Goal: Task Accomplishment & Management: Manage account settings

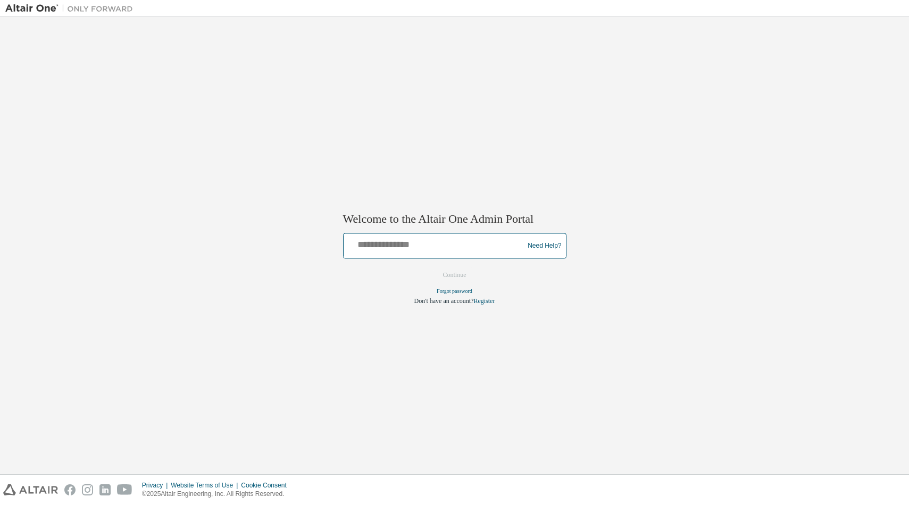
click at [385, 246] on input "text" at bounding box center [435, 243] width 175 height 15
paste input "**********"
type input "**********"
click at [446, 274] on button "Continue" at bounding box center [455, 275] width 46 height 16
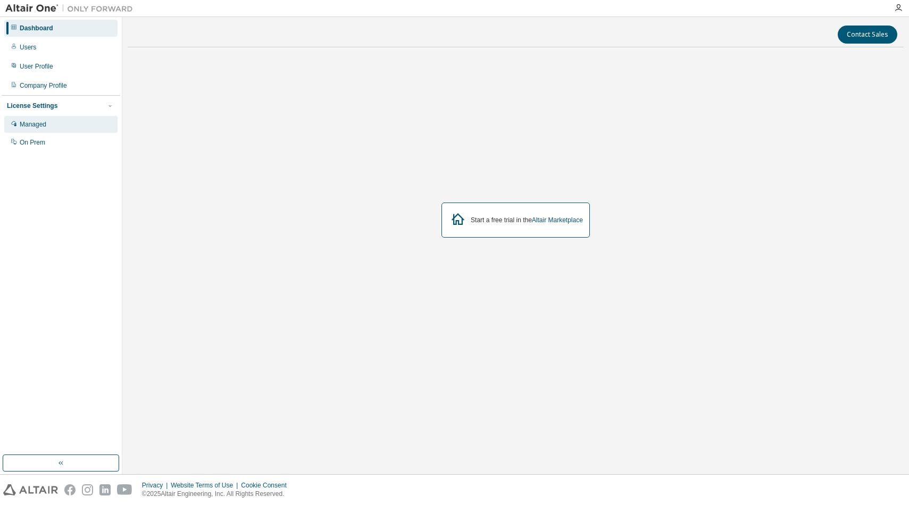
click at [31, 123] on div "Managed" at bounding box center [33, 124] width 27 height 9
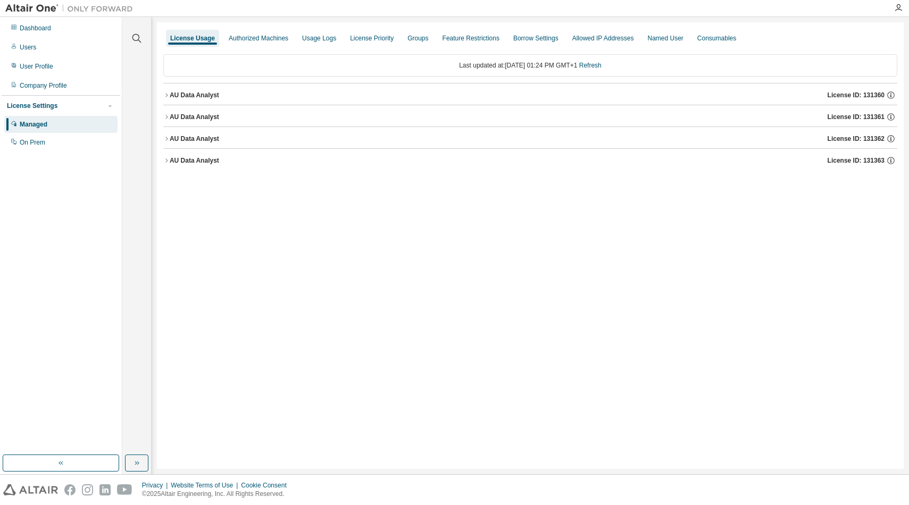
click at [166, 96] on icon "button" at bounding box center [166, 95] width 2 height 4
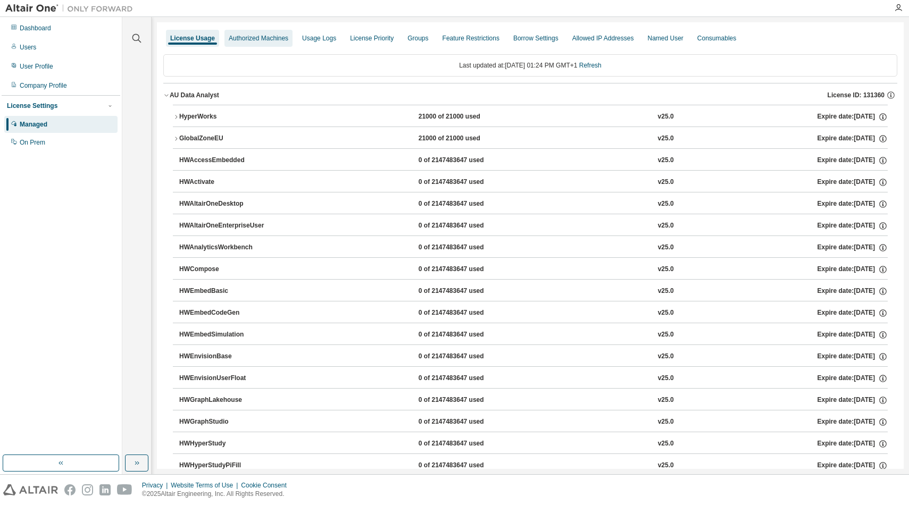
click at [256, 40] on div "Authorized Machines" at bounding box center [259, 38] width 60 height 9
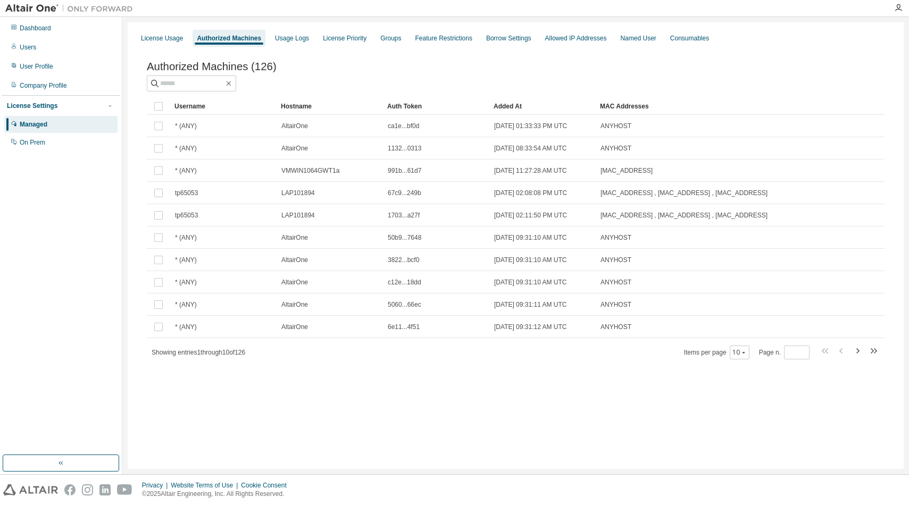
click at [301, 418] on div "License Usage Authorized Machines Usage Logs License Priority Groups Feature Re…" at bounding box center [516, 245] width 776 height 447
click at [284, 40] on div "Usage Logs" at bounding box center [292, 38] width 34 height 9
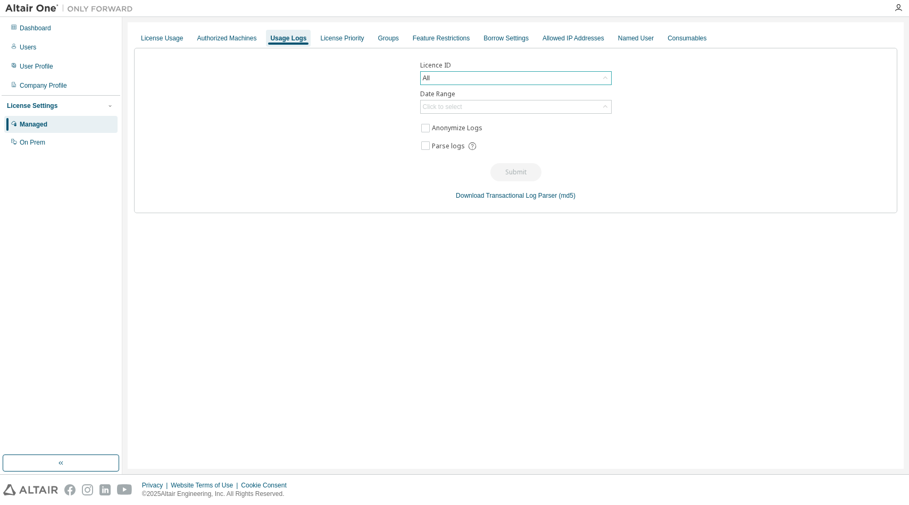
click at [439, 77] on div "All" at bounding box center [516, 78] width 190 height 13
click at [707, 106] on div "Licence ID All All 93966 - AU Data Analyst (Expired) 131360 - AU Data Analyst 1…" at bounding box center [515, 130] width 763 height 165
click at [452, 81] on div "All" at bounding box center [516, 78] width 190 height 13
click at [384, 82] on div "Licence ID All All 93966 - AU Data Analyst (Expired) 131360 - AU Data Analyst 1…" at bounding box center [515, 130] width 763 height 165
click at [280, 35] on div "Usage Logs" at bounding box center [288, 38] width 36 height 9
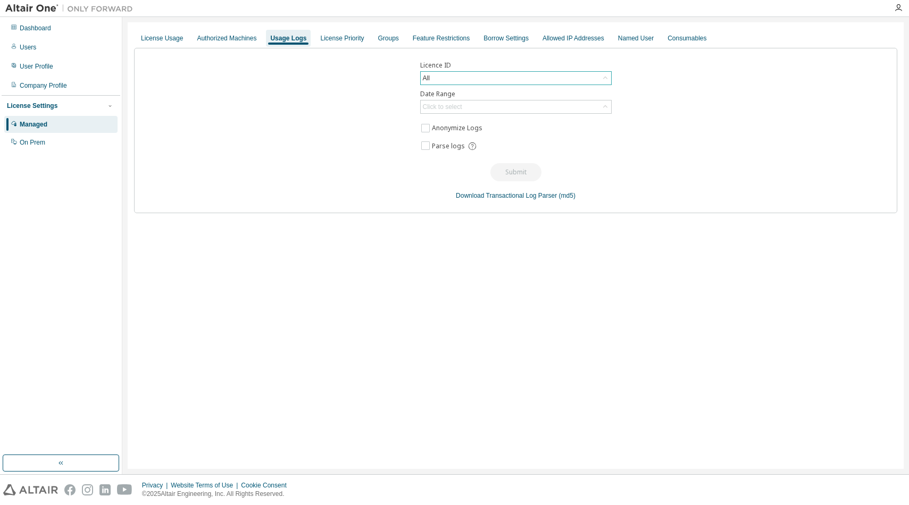
click at [442, 75] on div "All" at bounding box center [516, 78] width 190 height 13
click at [442, 79] on div "All" at bounding box center [516, 78] width 190 height 13
click at [449, 108] on div "Click to select" at bounding box center [442, 107] width 39 height 9
click at [443, 152] on li "Year to date" at bounding box center [515, 151] width 188 height 14
click at [518, 173] on button "Submit" at bounding box center [515, 172] width 51 height 18
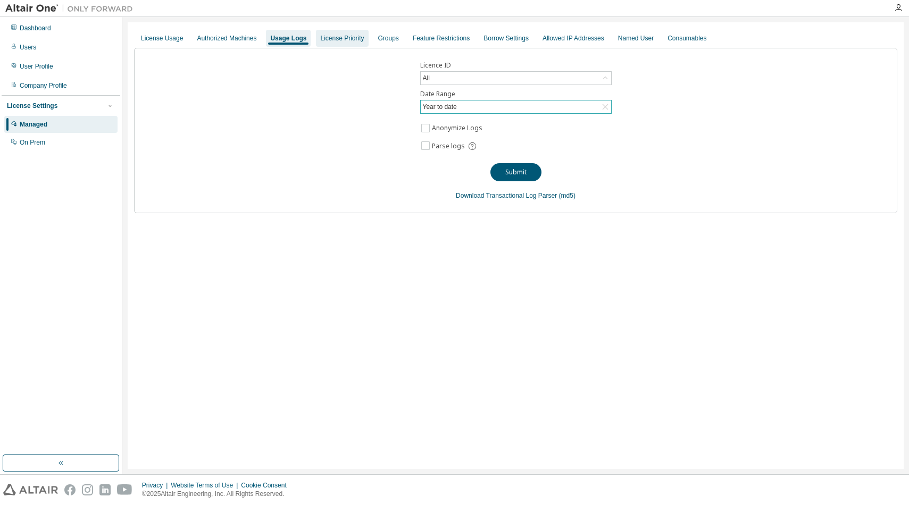
click at [338, 39] on div "License Priority" at bounding box center [342, 38] width 44 height 9
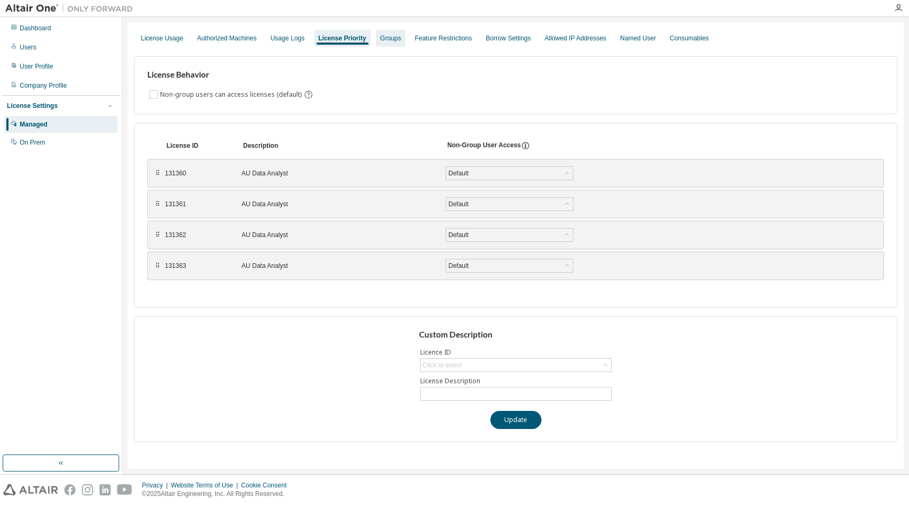
click at [380, 36] on div "Groups" at bounding box center [390, 38] width 21 height 9
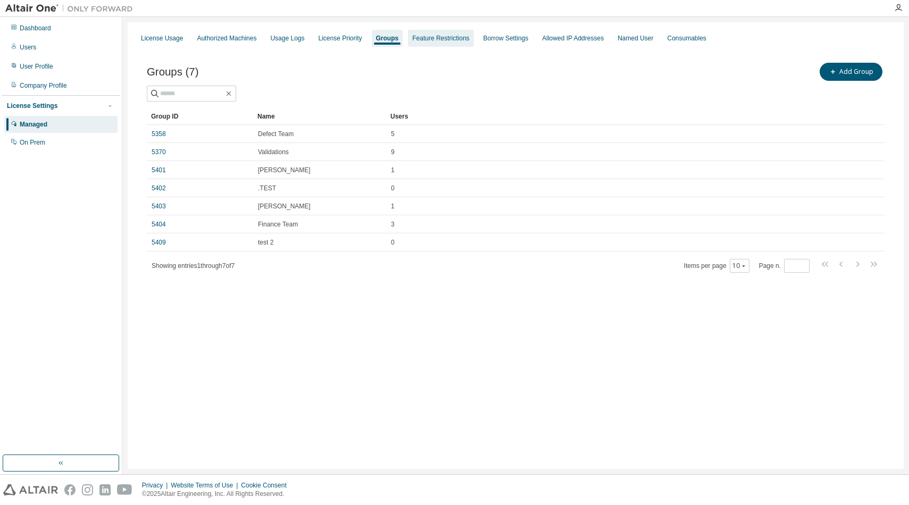
click at [427, 42] on div "Feature Restrictions" at bounding box center [440, 38] width 57 height 9
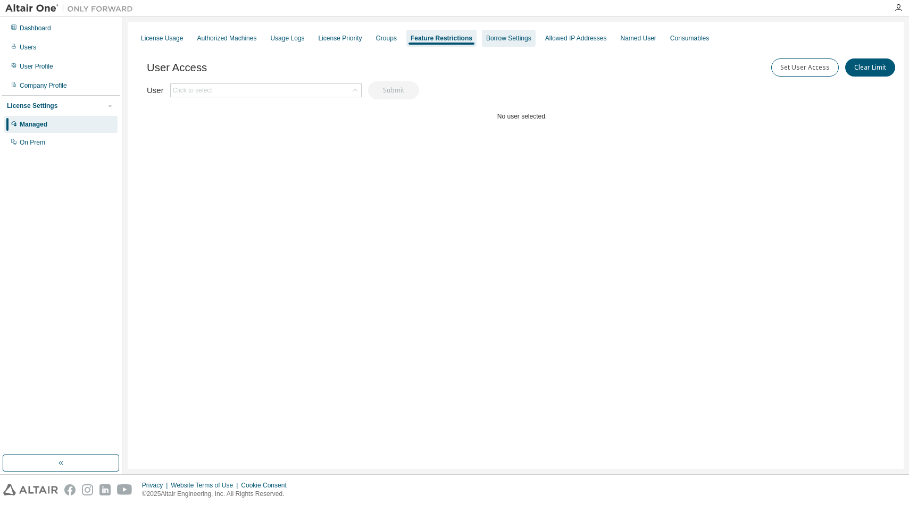
click at [494, 41] on div "Borrow Settings" at bounding box center [508, 38] width 45 height 9
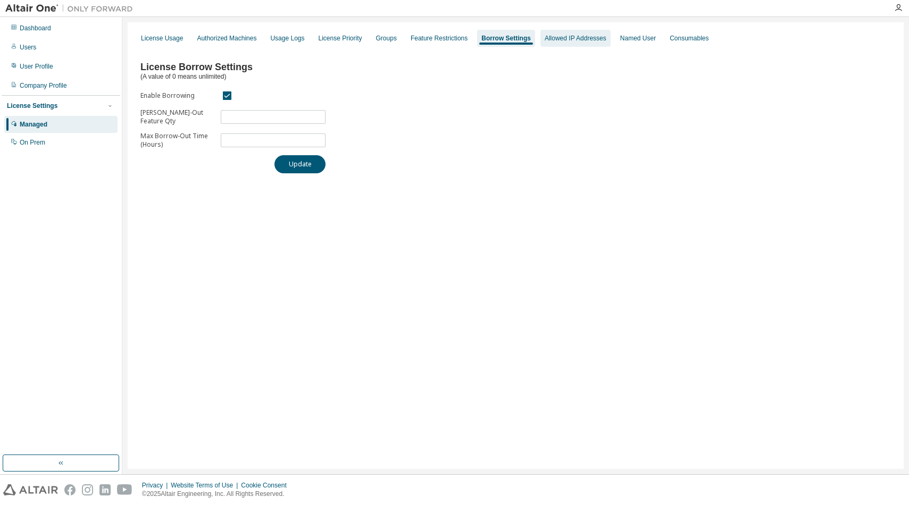
click at [547, 40] on div "Allowed IP Addresses" at bounding box center [575, 38] width 62 height 9
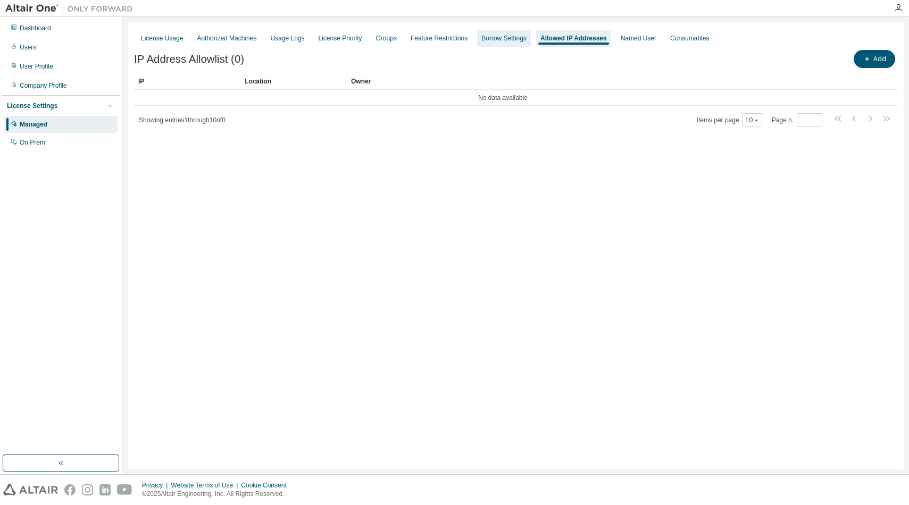
click at [490, 37] on div "Borrow Settings" at bounding box center [503, 38] width 45 height 9
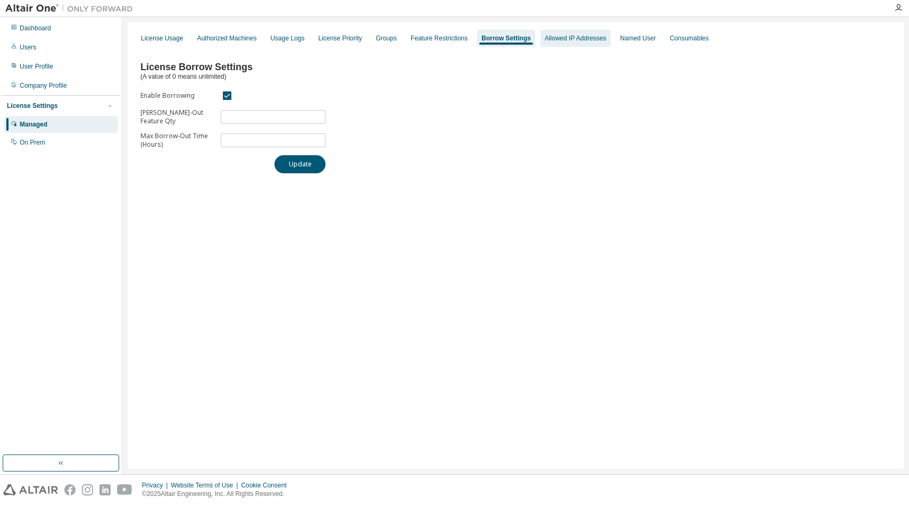
click at [562, 37] on div "Allowed IP Addresses" at bounding box center [575, 38] width 62 height 9
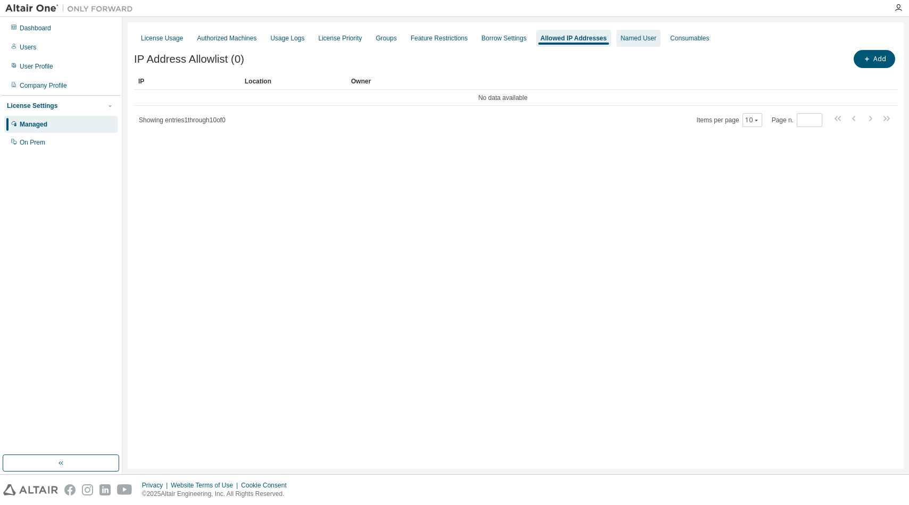
click at [624, 43] on div "Named User" at bounding box center [638, 38] width 44 height 17
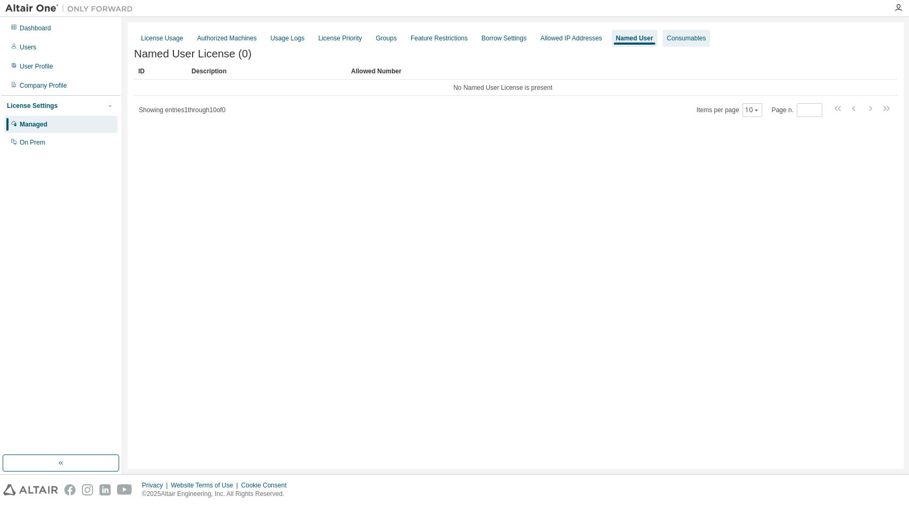
click at [668, 37] on div "Consumables" at bounding box center [686, 38] width 39 height 9
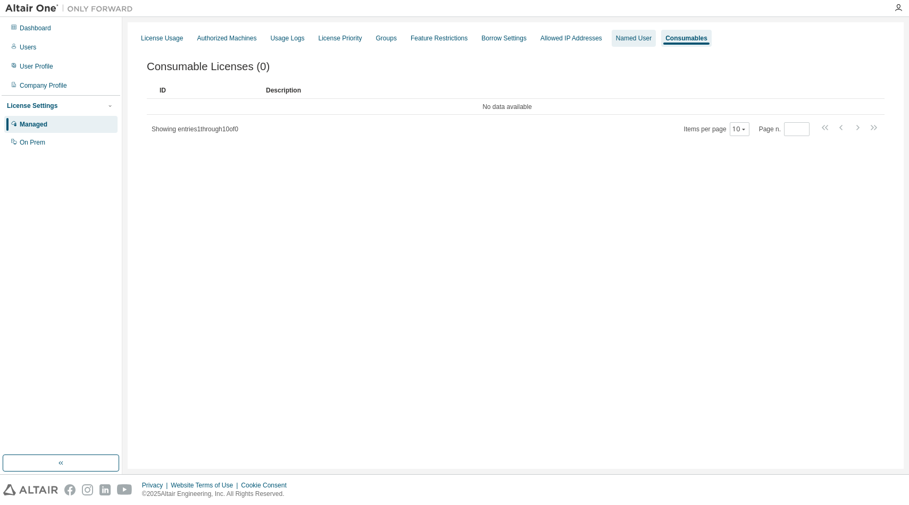
click at [626, 38] on div "Named User" at bounding box center [634, 38] width 36 height 9
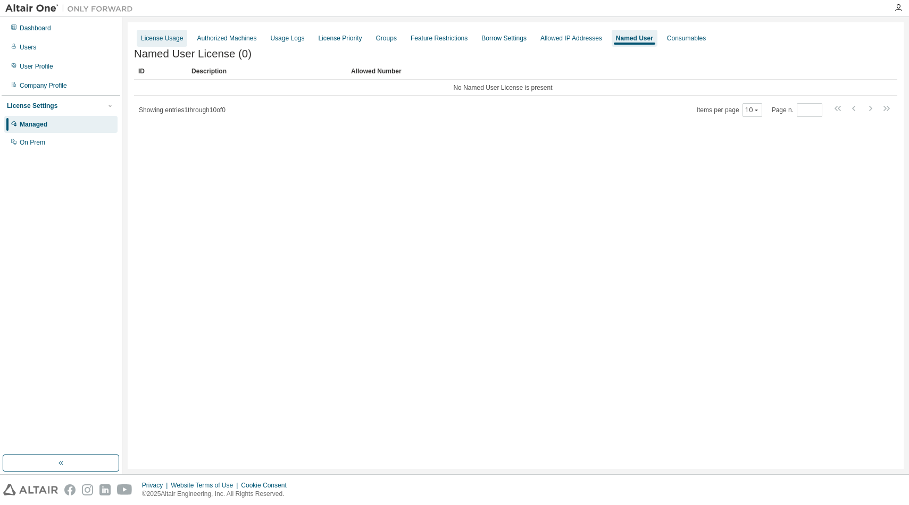
click at [161, 42] on div "License Usage" at bounding box center [162, 38] width 42 height 9
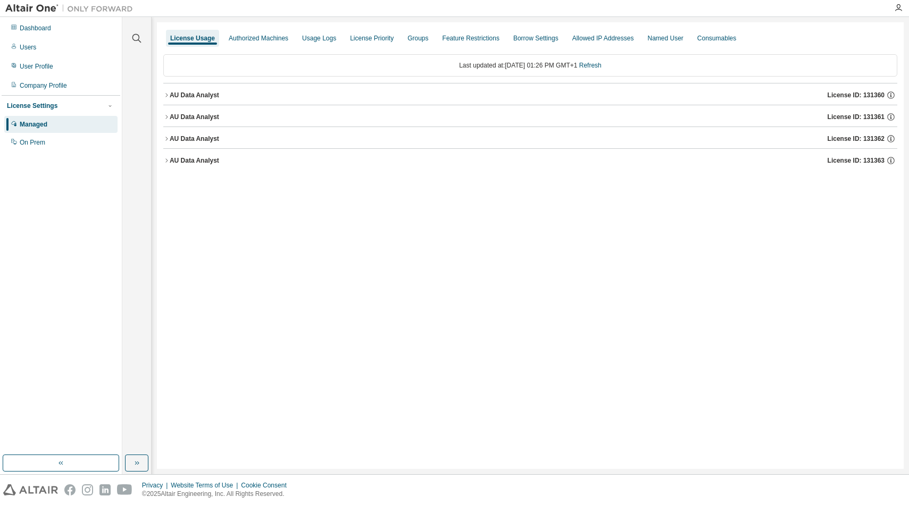
click at [200, 99] on div "AU Data Analyst" at bounding box center [194, 95] width 49 height 9
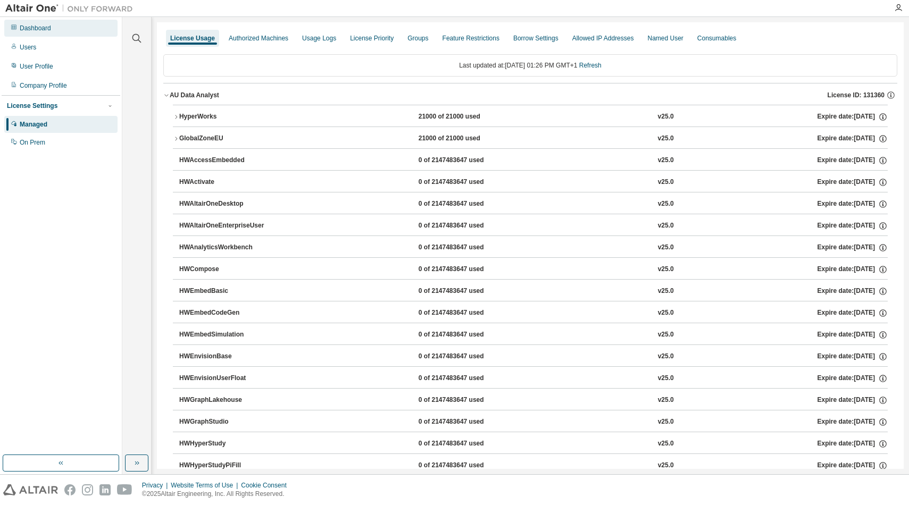
click at [25, 29] on div "Dashboard" at bounding box center [35, 28] width 31 height 9
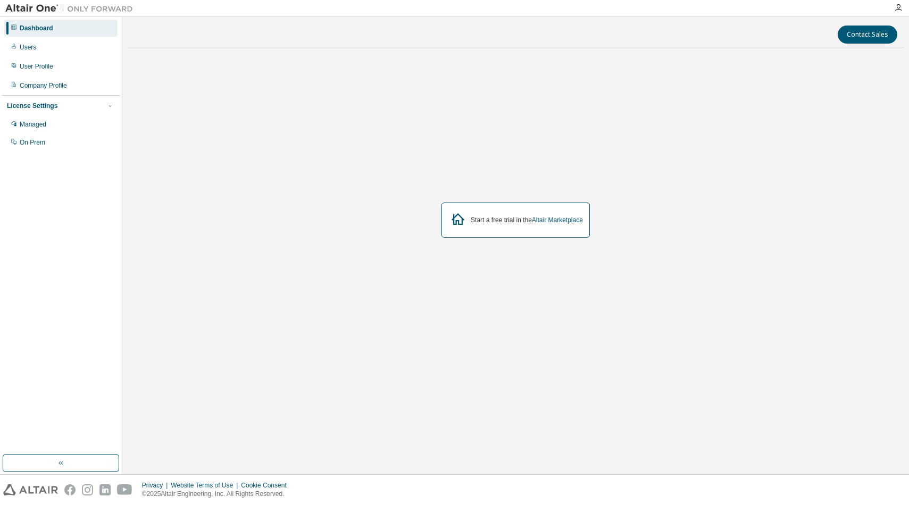
click at [318, 72] on div "Start a free trial in the Altair Marketplace" at bounding box center [516, 220] width 776 height 329
click at [59, 29] on div "Dashboard" at bounding box center [60, 28] width 113 height 17
click at [36, 47] on div "Users" at bounding box center [60, 47] width 113 height 17
